Goal: Find specific page/section: Find specific page/section

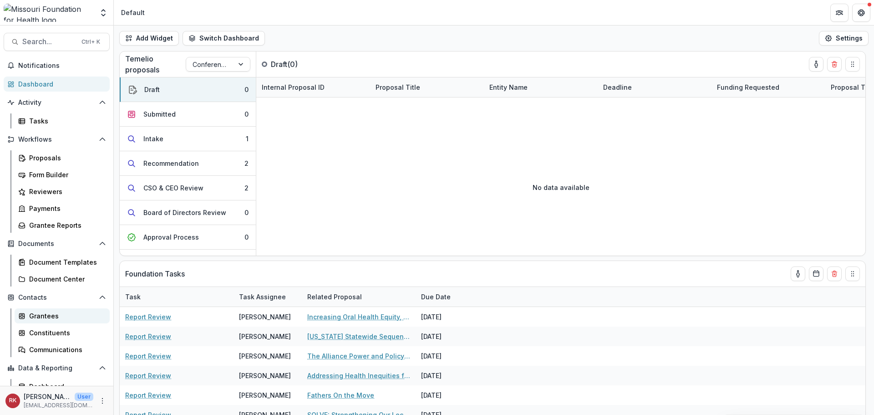
click at [46, 316] on div "Grantees" at bounding box center [65, 316] width 73 height 10
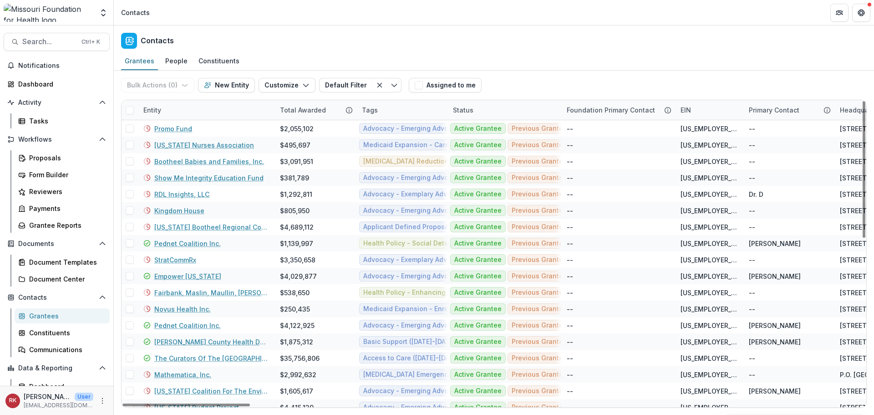
click at [151, 112] on div "Entity" at bounding box center [152, 110] width 29 height 10
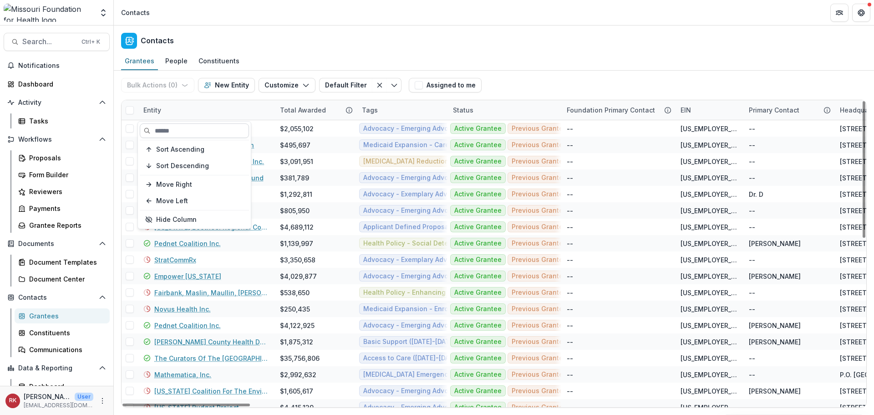
click at [181, 125] on input at bounding box center [194, 130] width 109 height 15
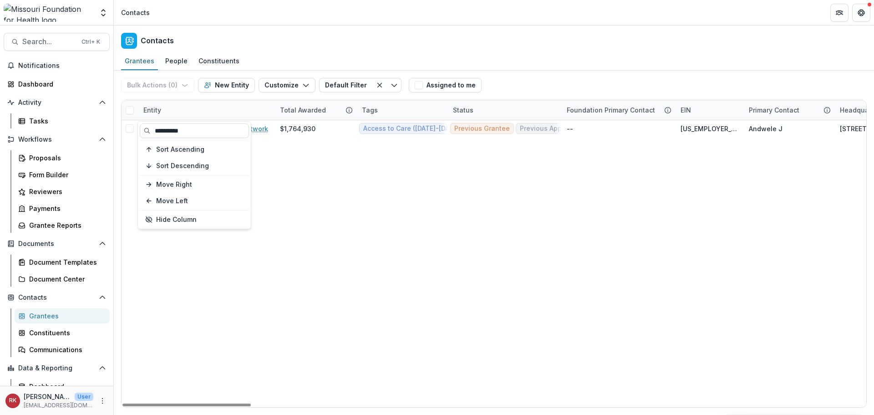
type input "**********"
click at [155, 108] on div "Entity" at bounding box center [152, 110] width 29 height 10
drag, startPoint x: 193, startPoint y: 127, endPoint x: 141, endPoint y: 126, distance: 51.9
click at [141, 126] on input "**********" at bounding box center [194, 130] width 109 height 15
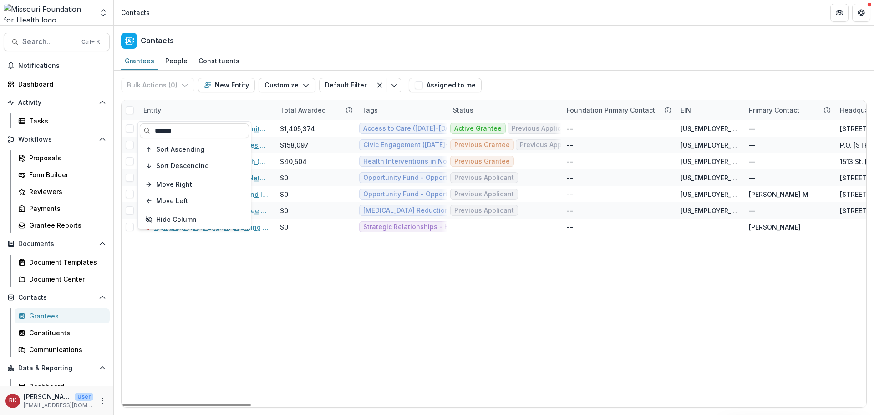
type input "*******"
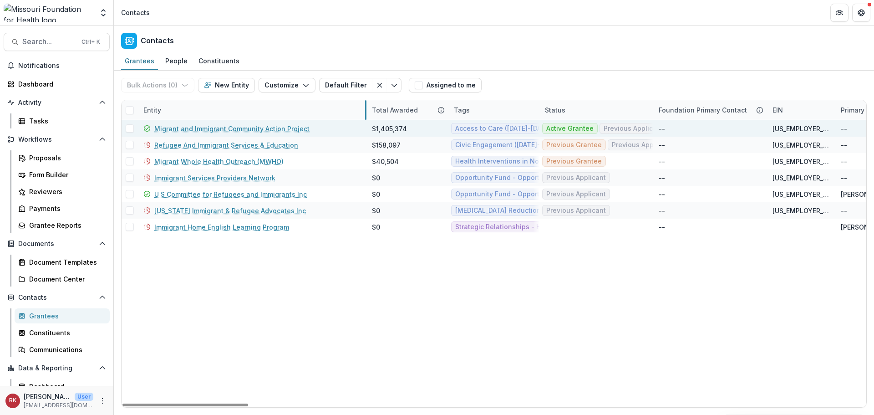
drag, startPoint x: 273, startPoint y: 111, endPoint x: 365, endPoint y: 128, distance: 93.0
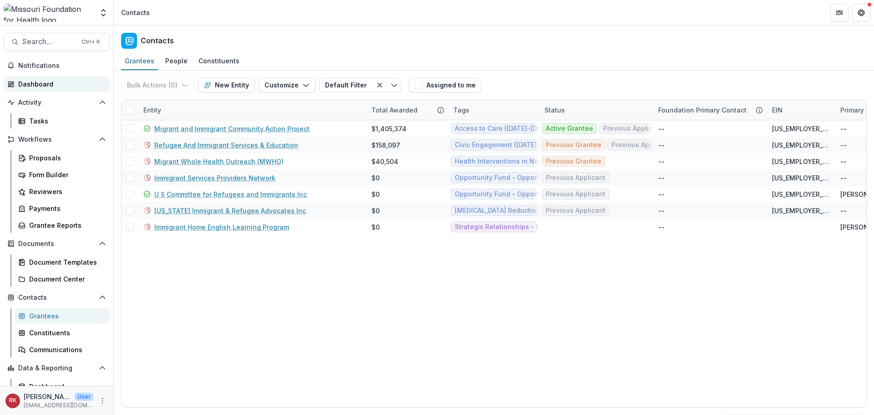
click at [61, 85] on div "Dashboard" at bounding box center [60, 84] width 84 height 10
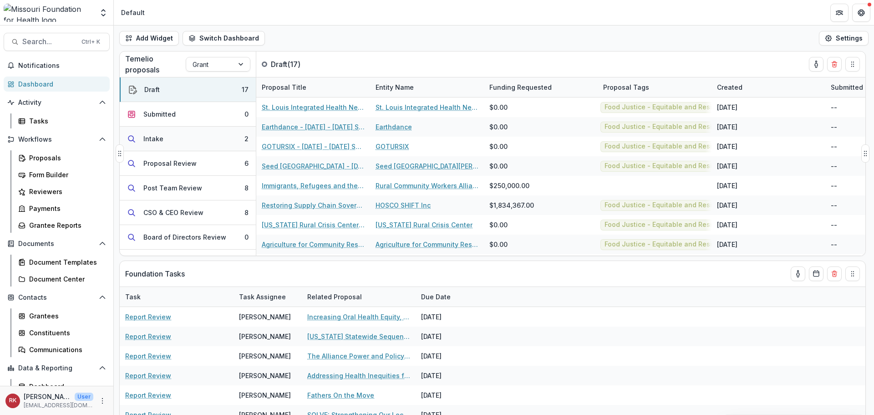
click at [184, 139] on button "Intake 2" at bounding box center [188, 139] width 136 height 25
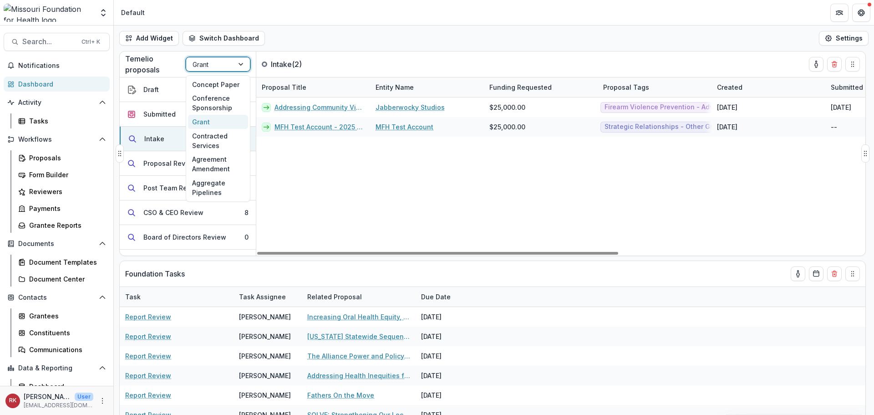
drag, startPoint x: 203, startPoint y: 59, endPoint x: 204, endPoint y: 64, distance: 5.1
click at [204, 64] on div at bounding box center [210, 64] width 35 height 11
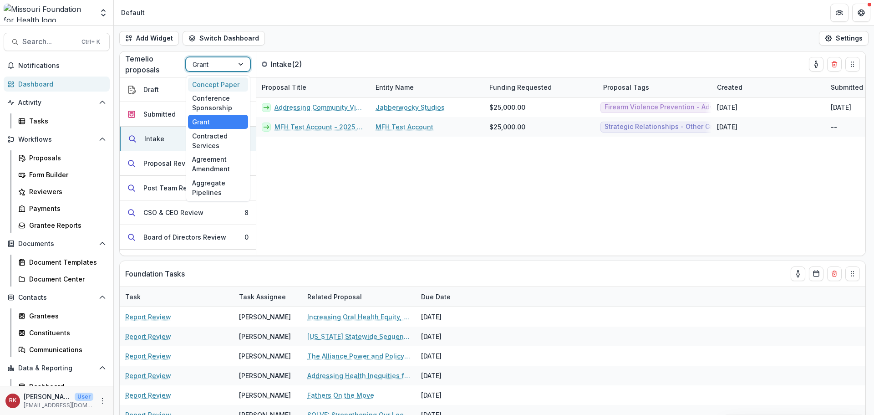
click at [210, 89] on div "Concept Paper" at bounding box center [218, 84] width 60 height 14
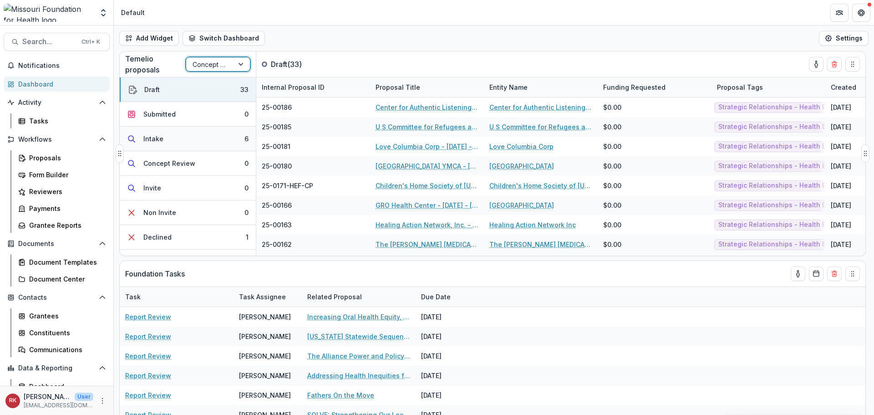
click at [209, 139] on button "Intake 6" at bounding box center [188, 139] width 136 height 25
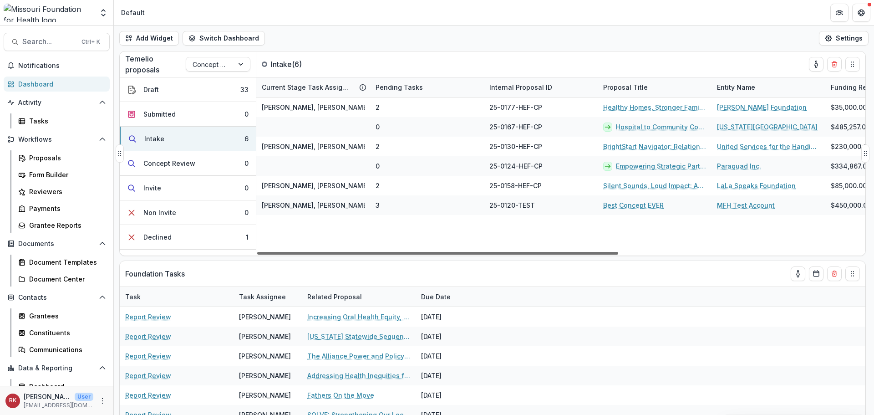
drag, startPoint x: 377, startPoint y: 251, endPoint x: 314, endPoint y: 253, distance: 63.3
click at [314, 252] on div at bounding box center [437, 253] width 361 height 3
drag, startPoint x: 315, startPoint y: 253, endPoint x: 283, endPoint y: 275, distance: 38.9
click at [283, 254] on div at bounding box center [437, 253] width 361 height 3
drag, startPoint x: 441, startPoint y: 253, endPoint x: 400, endPoint y: 257, distance: 41.6
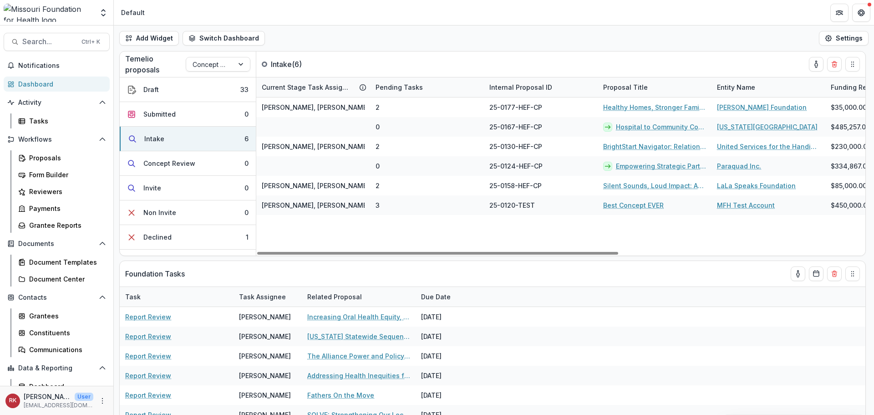
click at [400, 254] on div at bounding box center [437, 253] width 361 height 3
